Goal: Task Accomplishment & Management: Use online tool/utility

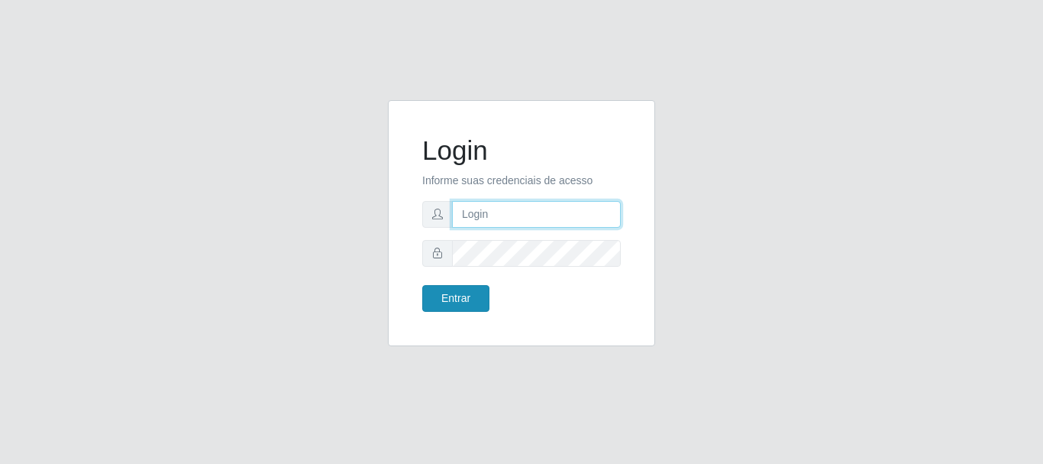
type input "elvis@casatudo"
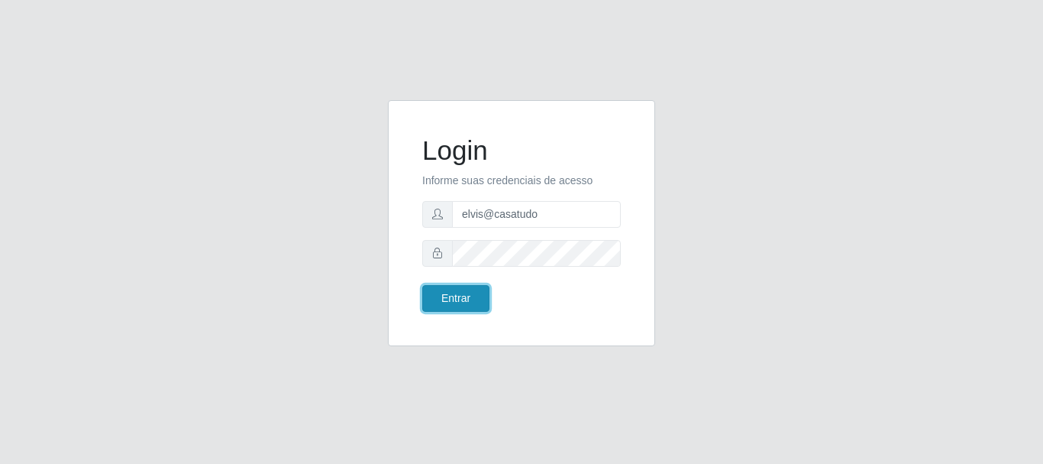
click at [457, 305] on button "Entrar" at bounding box center [455, 298] width 67 height 27
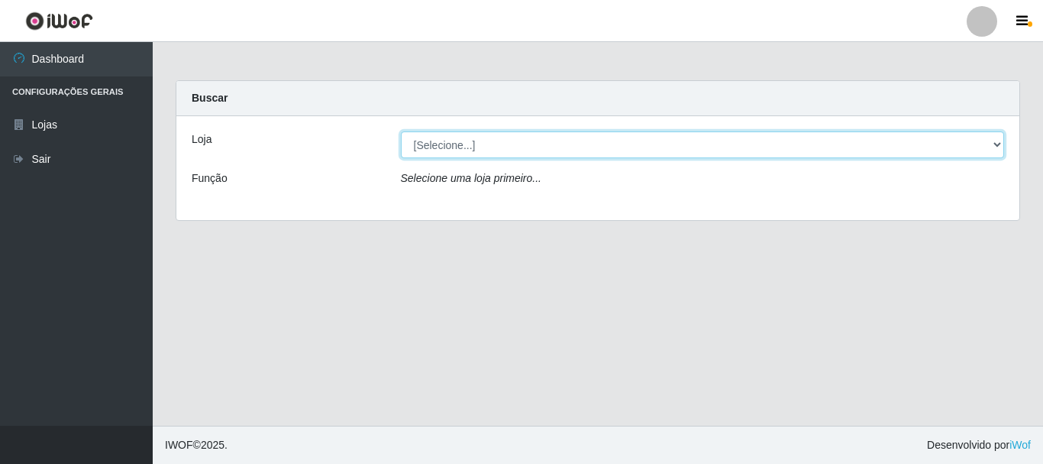
click at [468, 148] on select "[Selecione...] Casatudo BR" at bounding box center [703, 144] width 604 height 27
select select "197"
click at [401, 131] on select "[Selecione...] Casatudo BR" at bounding box center [703, 144] width 604 height 27
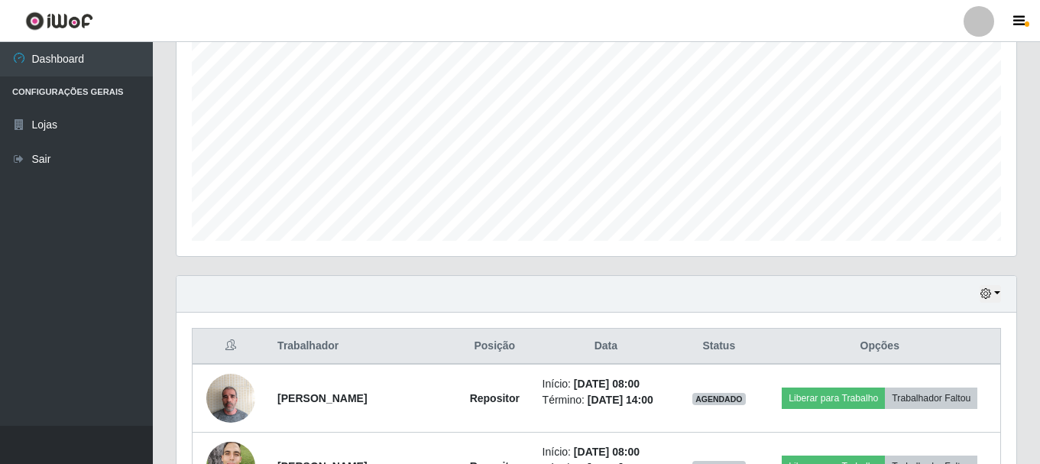
scroll to position [483, 0]
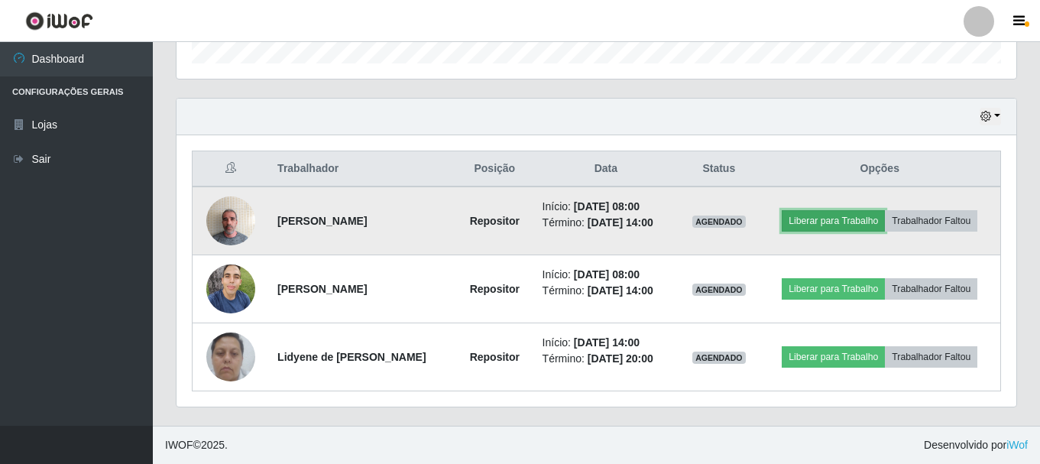
click at [850, 215] on button "Liberar para Trabalho" at bounding box center [832, 220] width 103 height 21
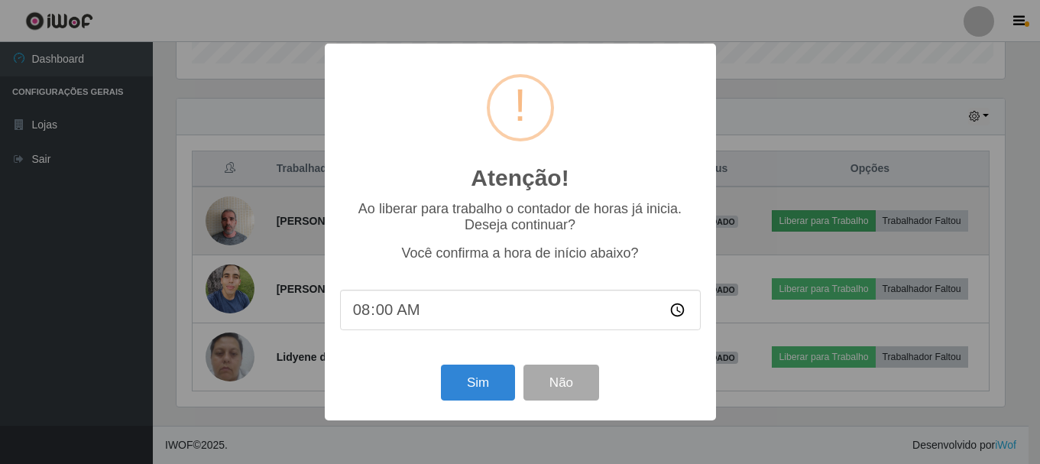
scroll to position [317, 832]
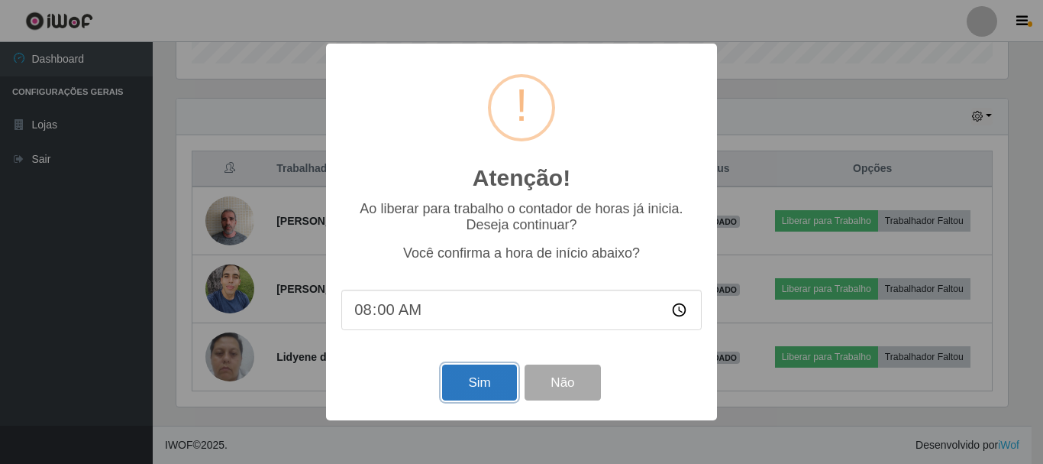
click at [497, 392] on button "Sim" at bounding box center [479, 382] width 74 height 36
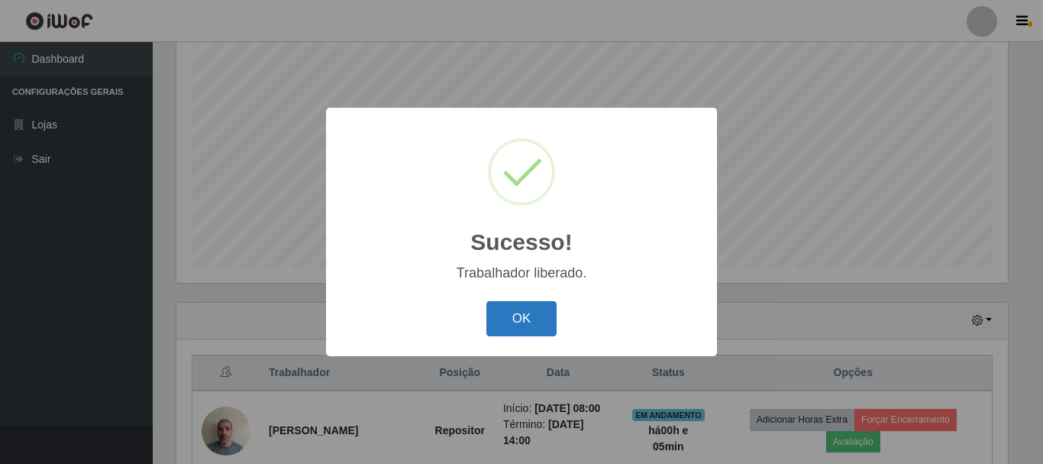
click at [529, 302] on button "OK" at bounding box center [522, 319] width 71 height 36
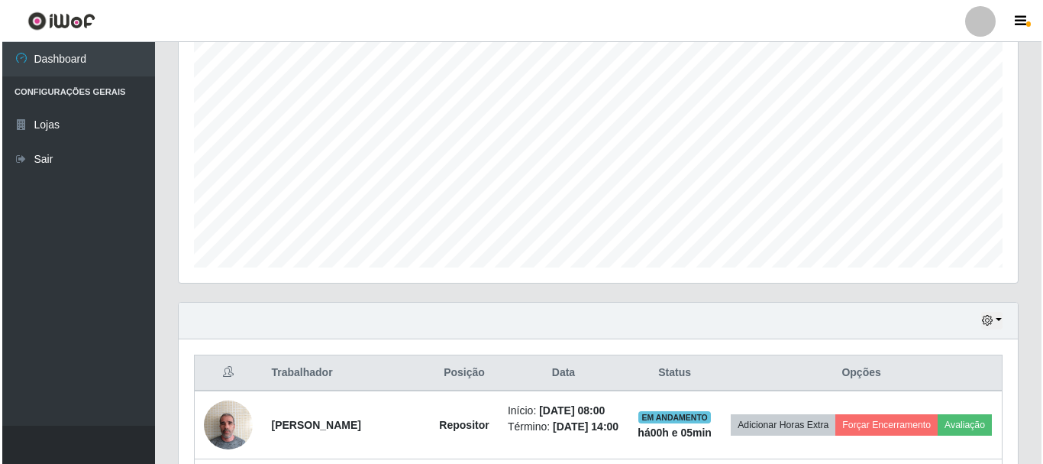
scroll to position [508, 0]
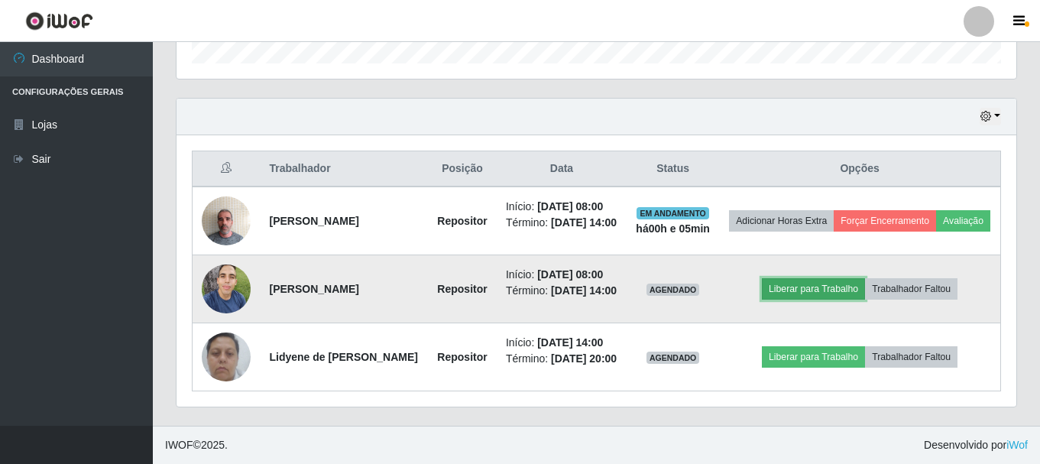
click at [820, 278] on button "Liberar para Trabalho" at bounding box center [813, 288] width 103 height 21
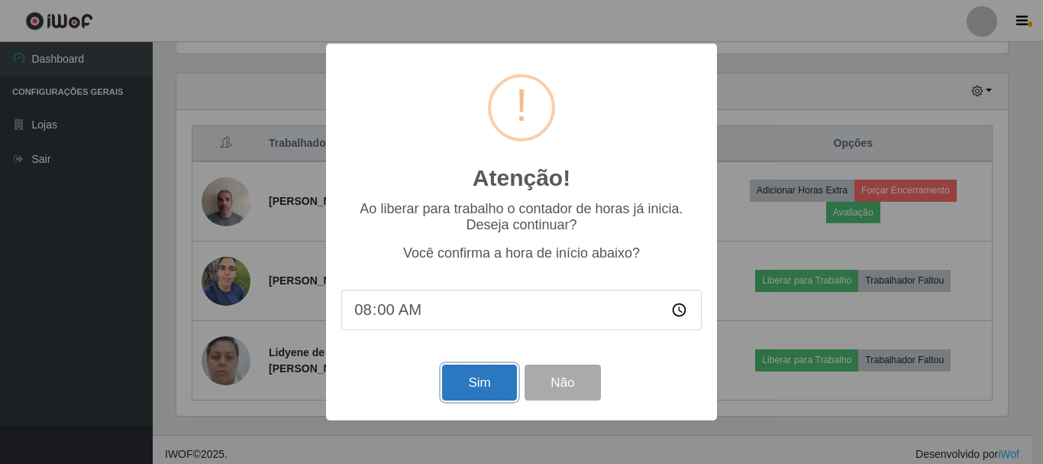
click at [491, 385] on button "Sim" at bounding box center [479, 382] width 74 height 36
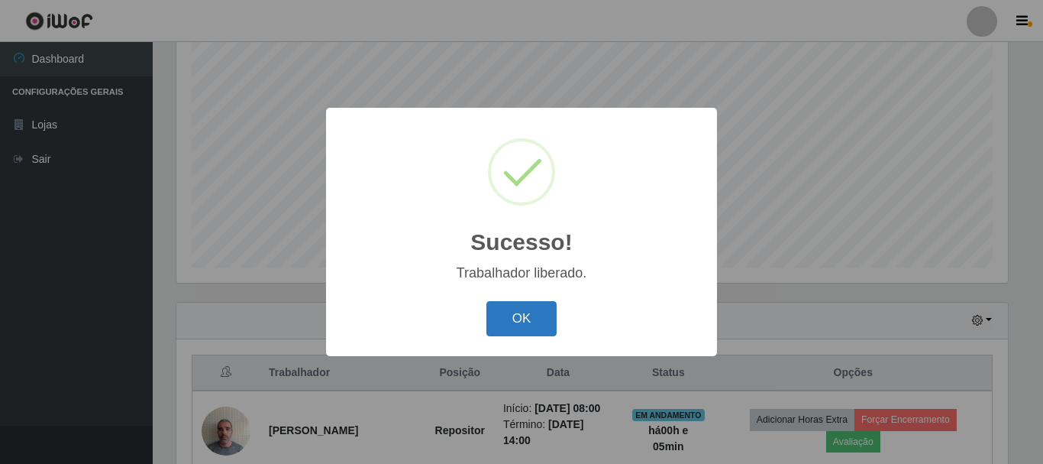
click at [530, 326] on button "OK" at bounding box center [522, 319] width 71 height 36
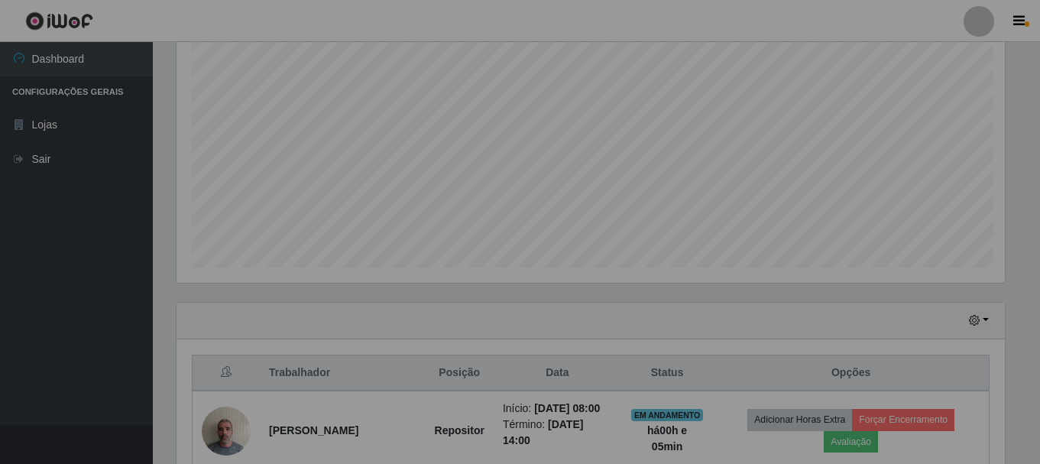
scroll to position [317, 839]
